Goal: Task Accomplishment & Management: Use online tool/utility

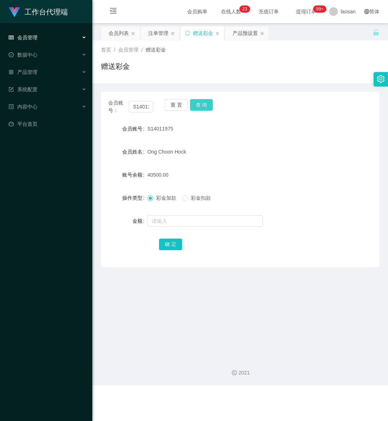
click at [198, 101] on button "查 询" at bounding box center [201, 105] width 23 height 12
click at [198, 101] on button "查 询" at bounding box center [205, 105] width 31 height 12
click at [198, 101] on div "重 置 查 询" at bounding box center [187, 106] width 45 height 15
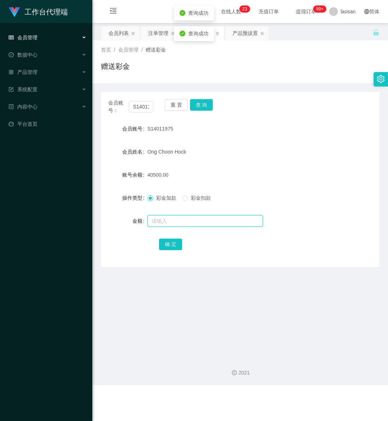
click at [167, 220] on input "text" at bounding box center [204, 221] width 115 height 12
type input "15000"
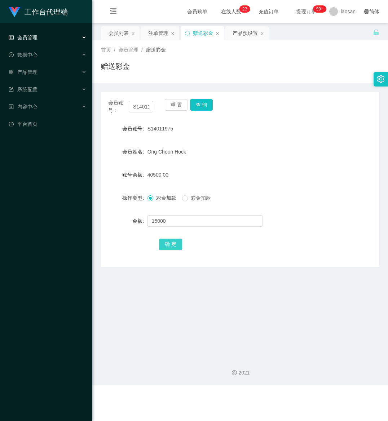
click at [165, 242] on button "确 定" at bounding box center [170, 245] width 23 height 12
click at [245, 28] on div "产品预设置" at bounding box center [245, 33] width 25 height 14
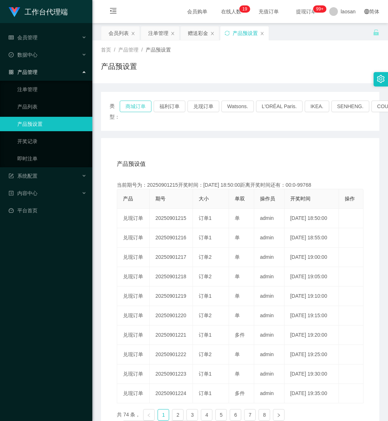
click at [136, 104] on button "商城订单" at bounding box center [136, 107] width 32 height 12
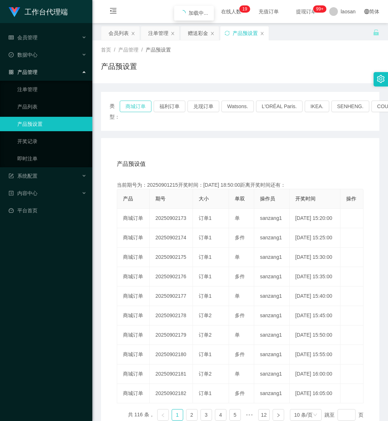
click at [136, 104] on button "商城订单" at bounding box center [136, 107] width 32 height 12
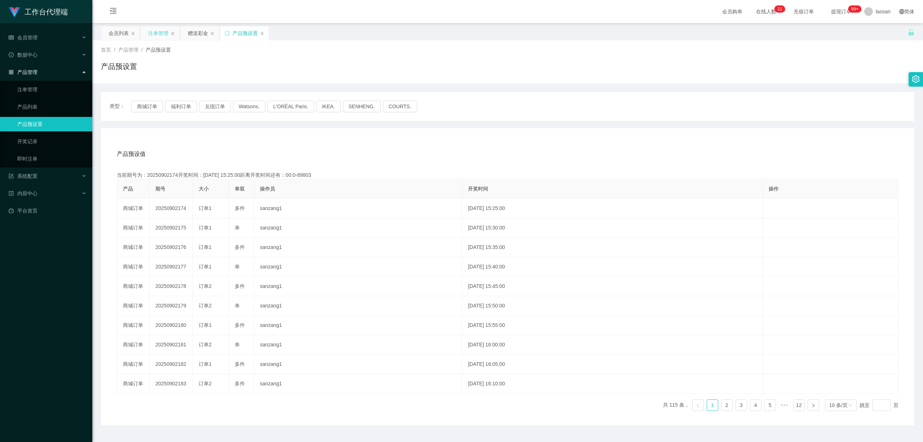
click at [154, 29] on div "注单管理" at bounding box center [158, 33] width 20 height 14
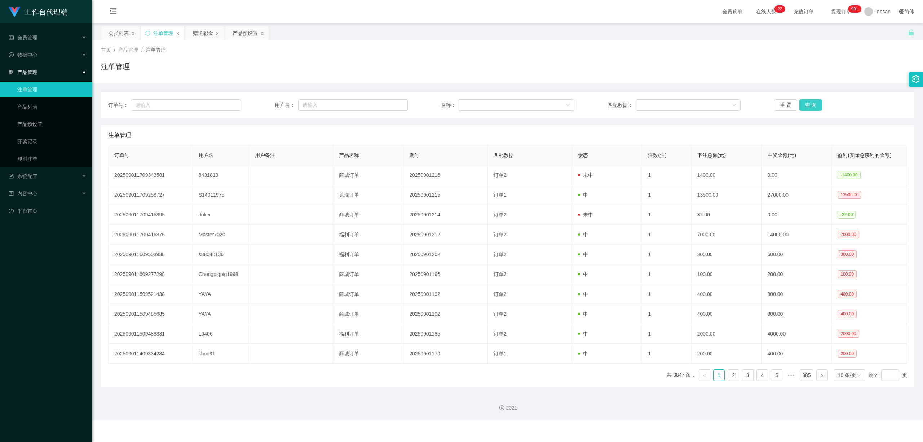
click at [388, 101] on button "查 询" at bounding box center [810, 105] width 23 height 12
click at [388, 101] on div "重 置 查 询" at bounding box center [840, 105] width 133 height 12
click at [388, 101] on button "查 询" at bounding box center [810, 105] width 23 height 12
click at [388, 101] on div "重 置 查 询" at bounding box center [840, 105] width 133 height 12
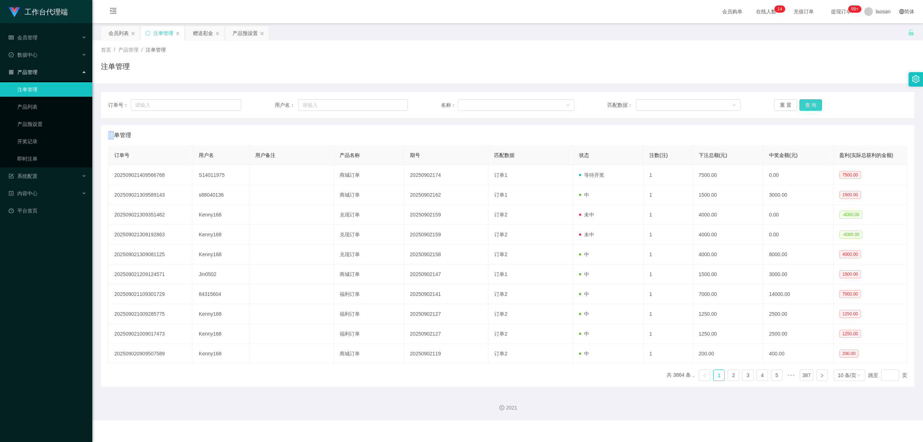
click at [388, 101] on button "查 询" at bounding box center [810, 105] width 23 height 12
click at [388, 101] on div "重 置 查 询" at bounding box center [840, 105] width 133 height 12
click at [388, 103] on button "查 询" at bounding box center [810, 105] width 23 height 12
click at [388, 103] on div "重 置 查 询" at bounding box center [840, 105] width 133 height 12
click at [388, 103] on button "查 询" at bounding box center [810, 105] width 23 height 12
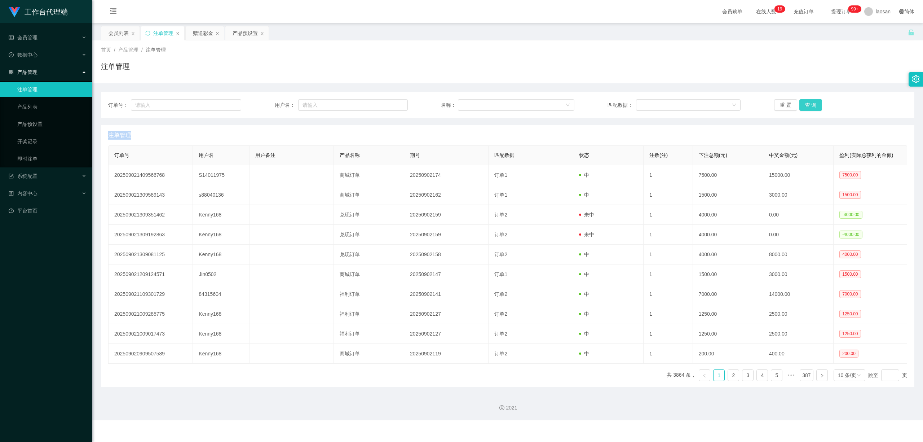
drag, startPoint x: 798, startPoint y: 106, endPoint x: 816, endPoint y: 70, distance: 40.3
click at [388, 106] on button "查 询" at bounding box center [810, 105] width 23 height 12
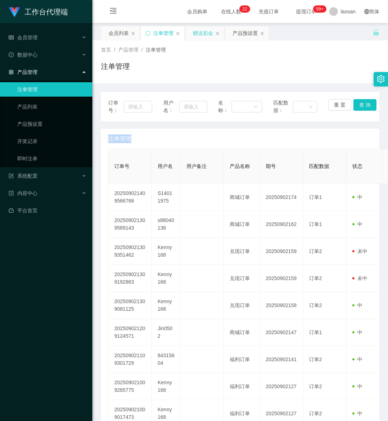
click at [201, 35] on div "赠送彩金" at bounding box center [203, 33] width 20 height 14
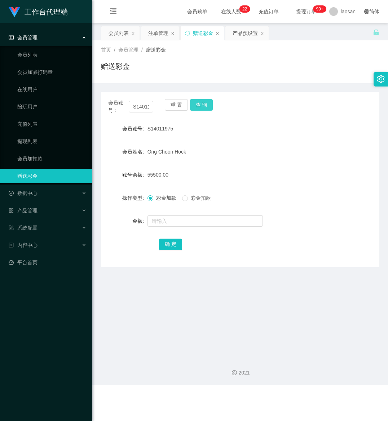
click at [200, 101] on button "查 询" at bounding box center [201, 105] width 23 height 12
click at [200, 101] on button "查 询" at bounding box center [205, 105] width 31 height 12
click at [200, 101] on div "重 置 查 询" at bounding box center [187, 106] width 45 height 15
click at [200, 101] on button "查 询" at bounding box center [201, 105] width 23 height 12
